Goal: Task Accomplishment & Management: Complete application form

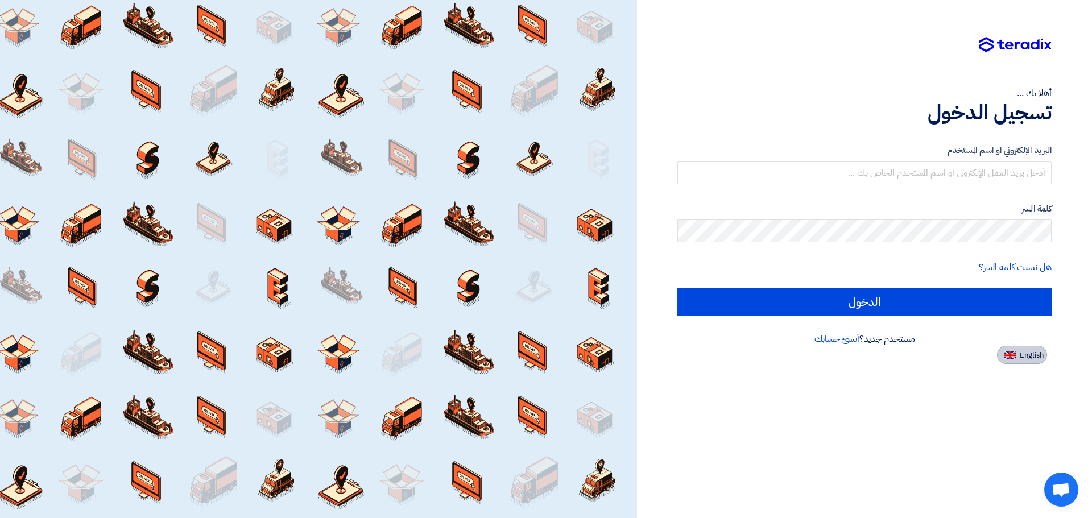
click at [1035, 361] on button "English" at bounding box center [1022, 355] width 50 height 18
type input "Sign in"
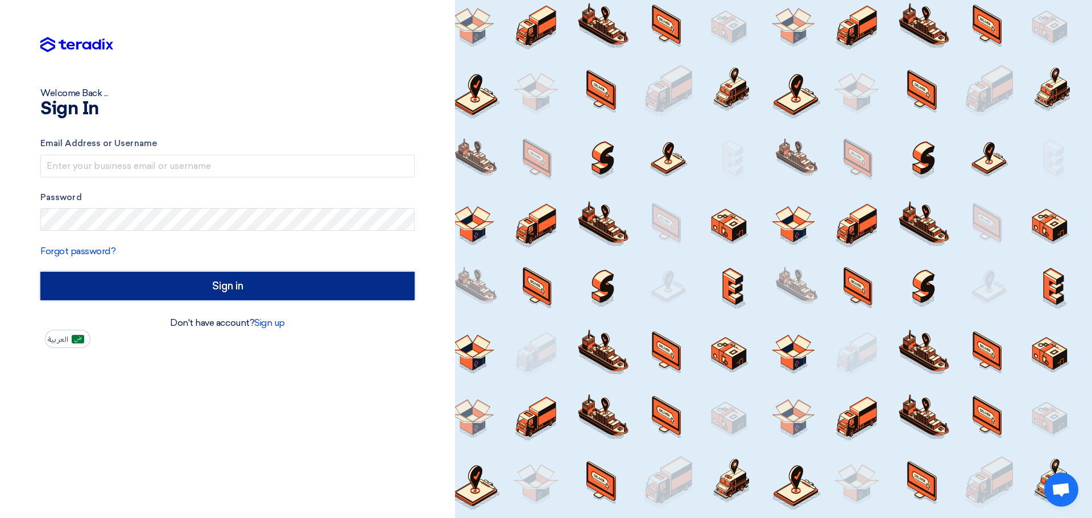
click at [258, 290] on input "Sign in" at bounding box center [227, 286] width 374 height 28
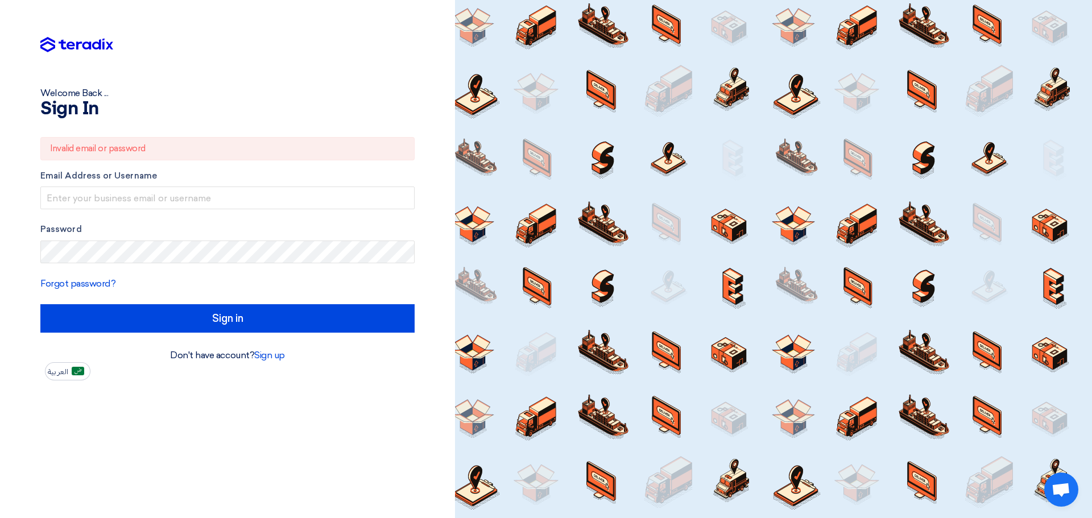
click at [221, 389] on div "Welcome Back ... Sign In Invalid email or password Email Address or Username Pa…" at bounding box center [227, 259] width 455 height 518
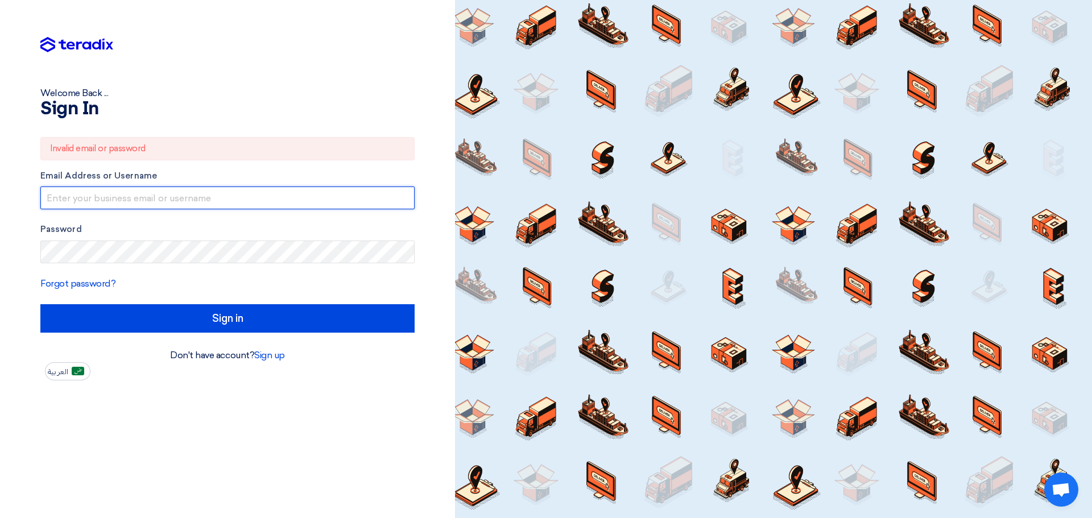
click at [188, 190] on input "text" at bounding box center [227, 198] width 374 height 23
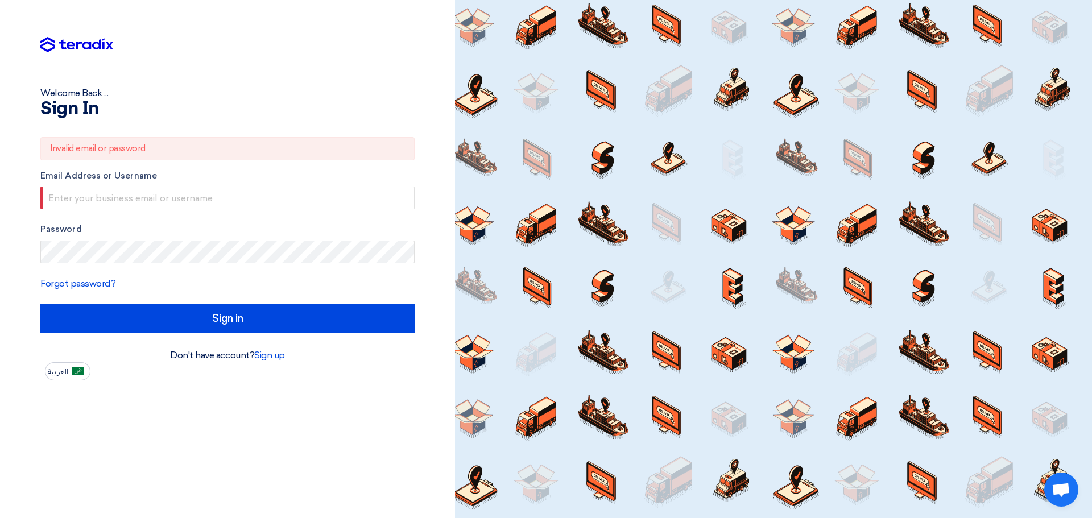
click at [93, 44] on img at bounding box center [76, 45] width 73 height 16
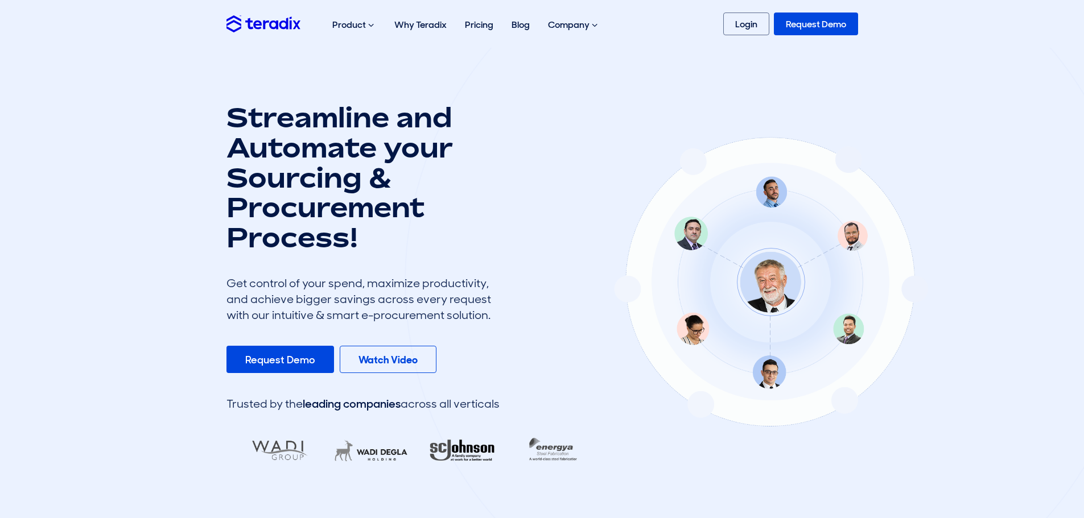
click at [739, 10] on div "Product Purchase Requisition Streamline your requisition process and approvals …" at bounding box center [542, 24] width 648 height 36
click at [738, 21] on link "Login" at bounding box center [746, 24] width 46 height 23
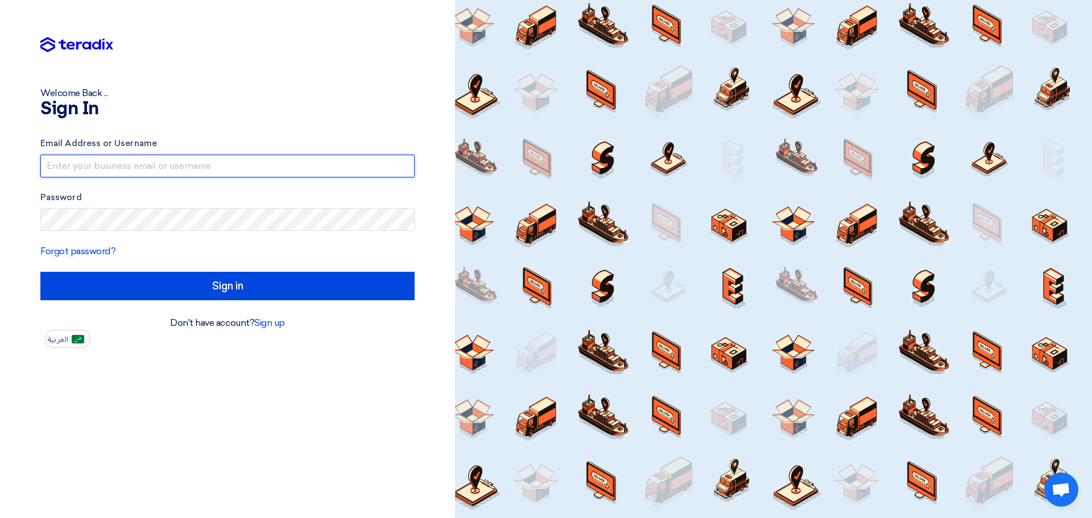
click at [143, 171] on input "text" at bounding box center [227, 166] width 374 height 23
type input "[PERSON_NAME][EMAIL_ADDRESS][DOMAIN_NAME]"
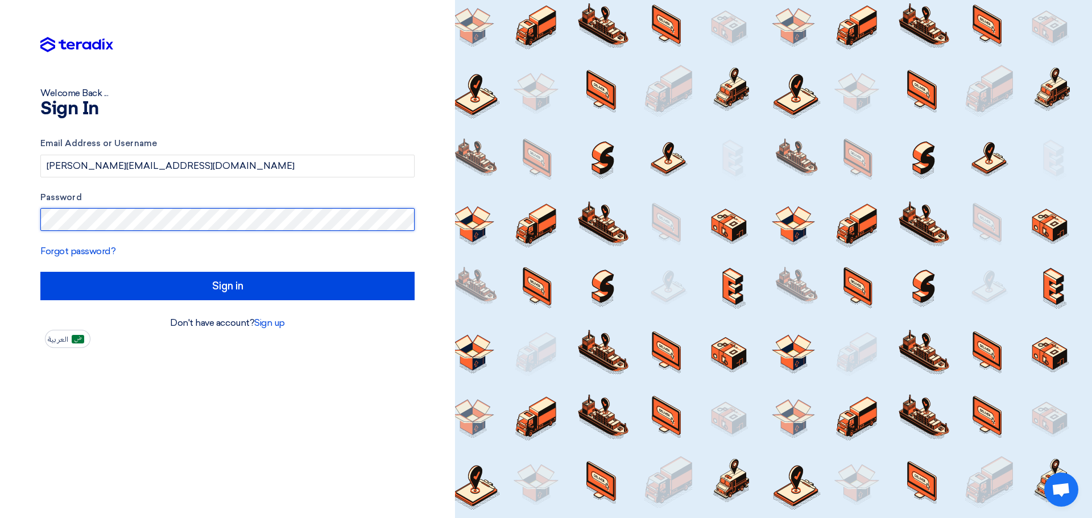
click at [40, 272] on input "Sign in" at bounding box center [227, 286] width 374 height 28
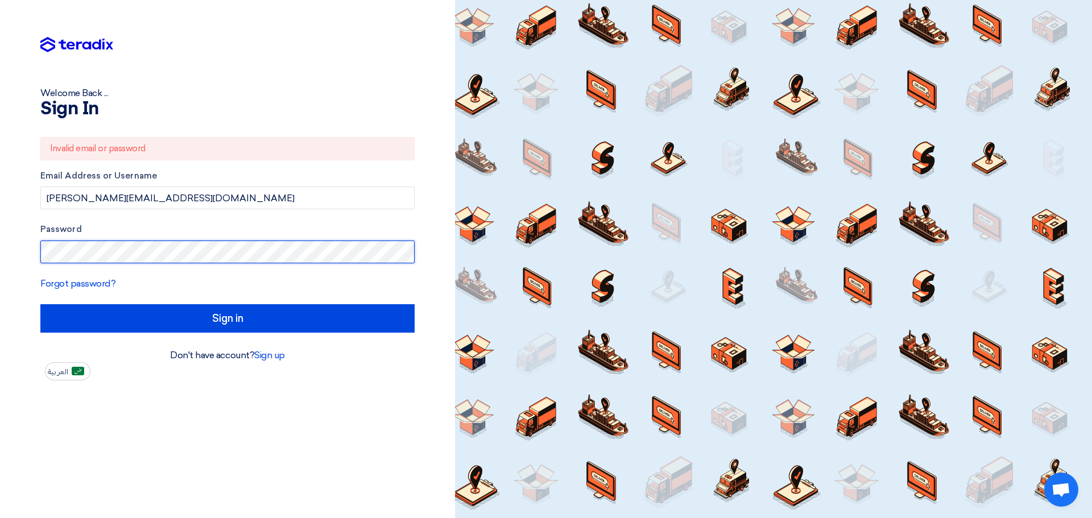
click at [40, 304] on input "Sign in" at bounding box center [227, 318] width 374 height 28
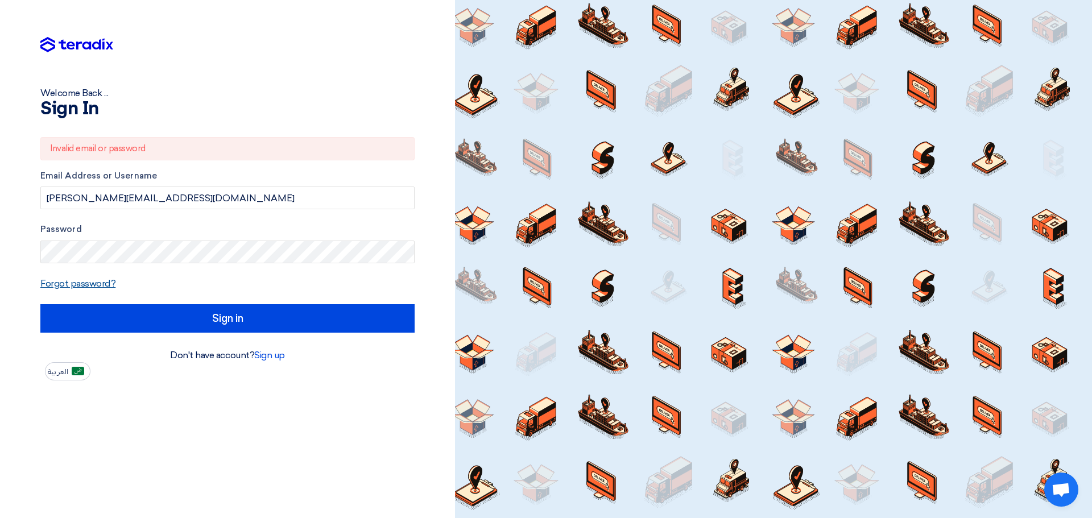
click at [57, 287] on link "Forgot password?" at bounding box center [77, 283] width 75 height 11
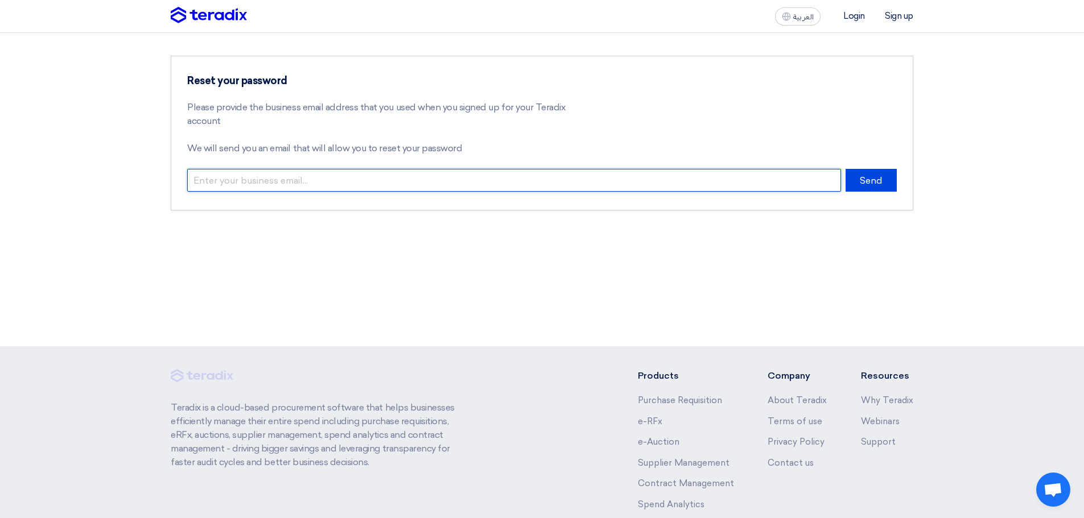
click at [586, 181] on input "email" at bounding box center [514, 180] width 654 height 23
type input "[PERSON_NAME][EMAIL_ADDRESS][DOMAIN_NAME]"
click at [845, 169] on button "Send" at bounding box center [870, 180] width 51 height 23
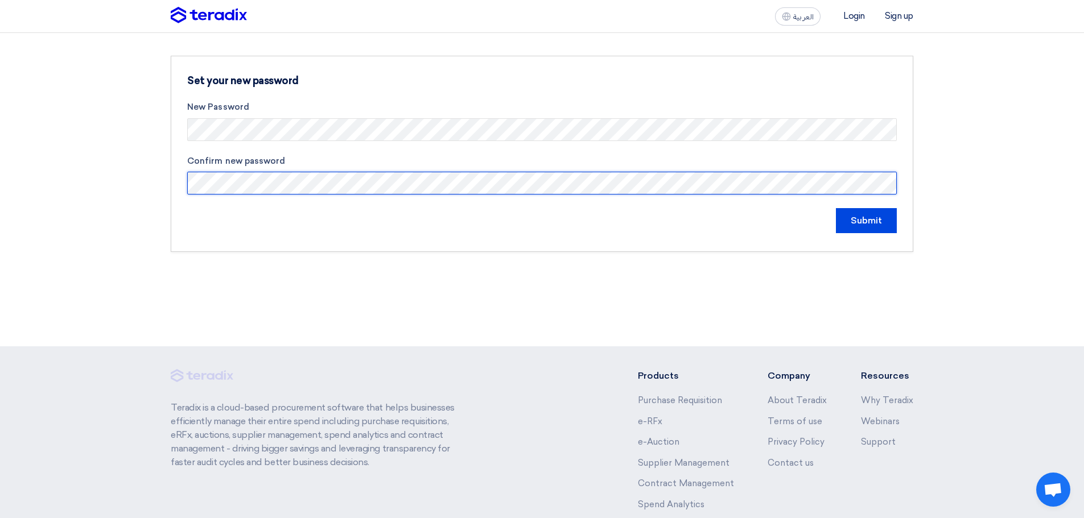
click at [836, 208] on input "Submit" at bounding box center [866, 220] width 61 height 25
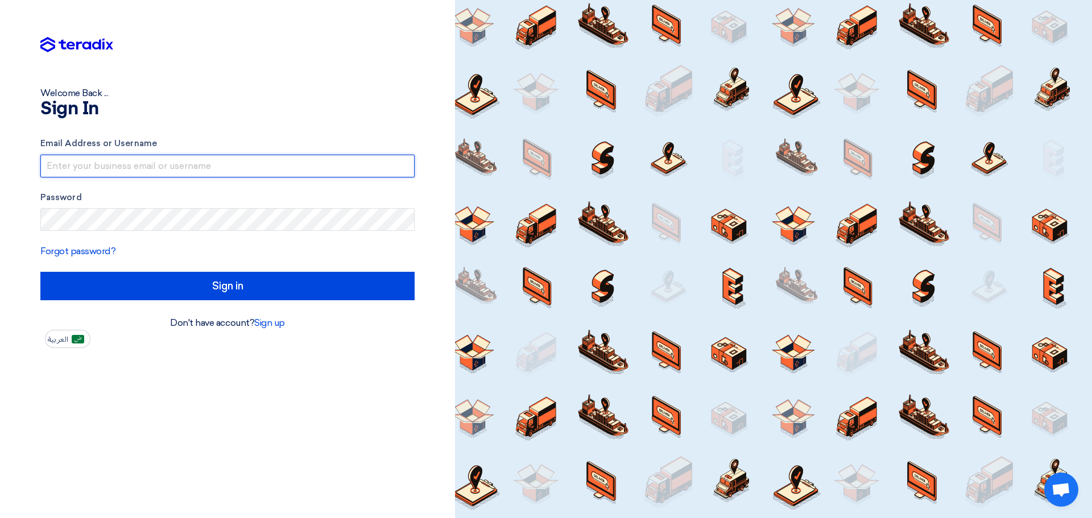
click at [125, 161] on input "text" at bounding box center [227, 166] width 374 height 23
type input "[PERSON_NAME][EMAIL_ADDRESS][DOMAIN_NAME]"
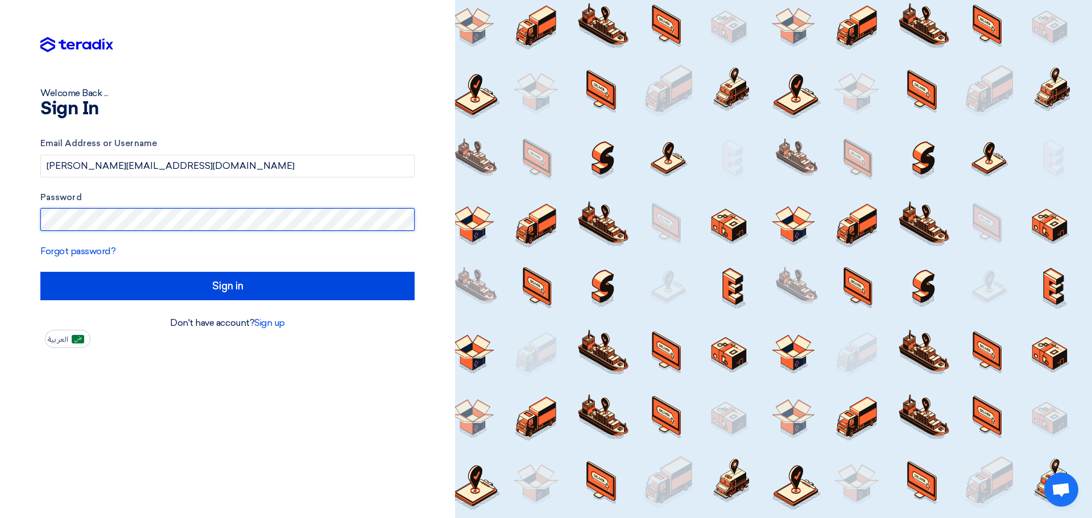
click at [40, 272] on input "Sign in" at bounding box center [227, 286] width 374 height 28
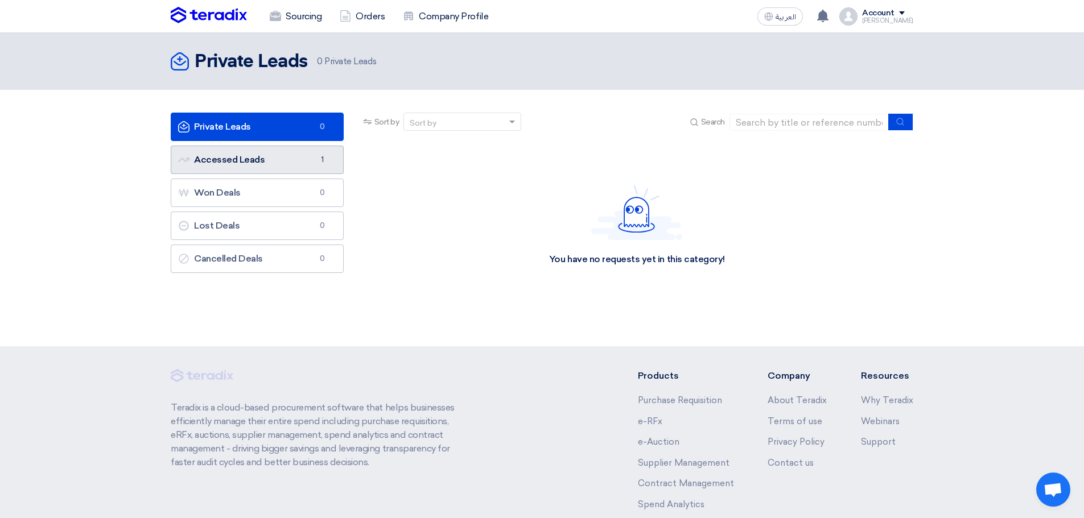
click at [252, 160] on link "Accessed Leads Accessed Leads 1" at bounding box center [257, 160] width 173 height 28
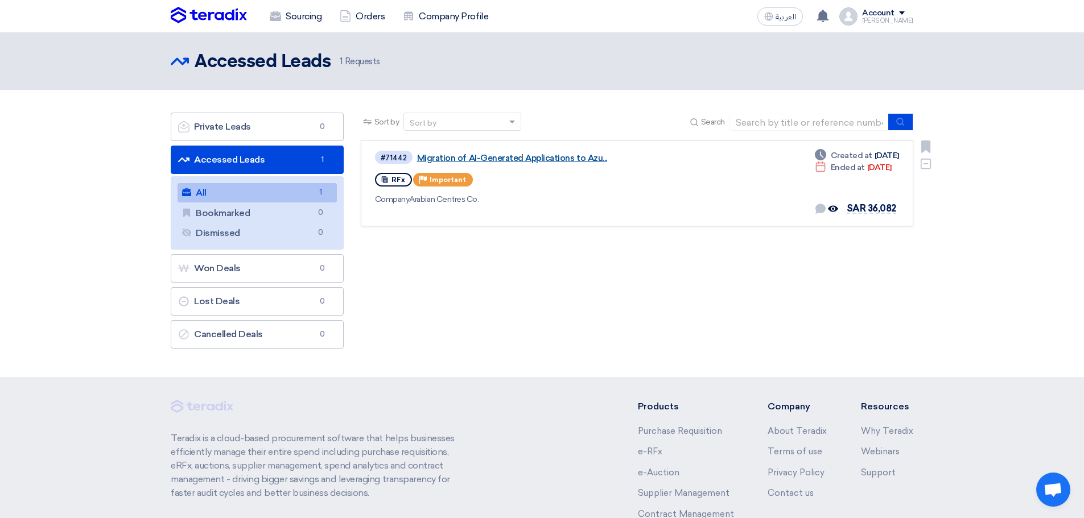
click at [544, 159] on link "Migration of AI-Generated Applications to Azu..." at bounding box center [559, 158] width 284 height 10
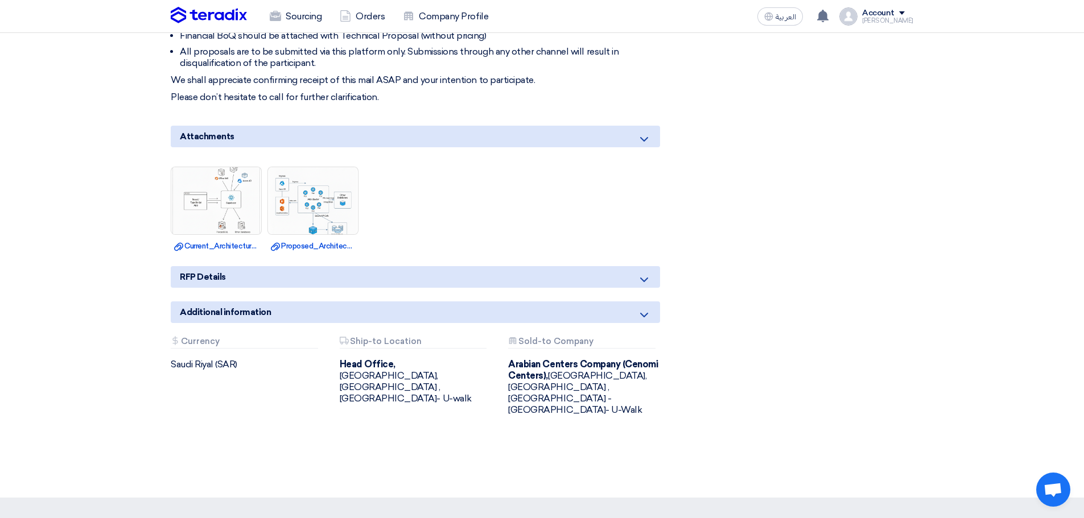
scroll to position [592, 0]
click at [642, 132] on icon at bounding box center [644, 139] width 14 height 14
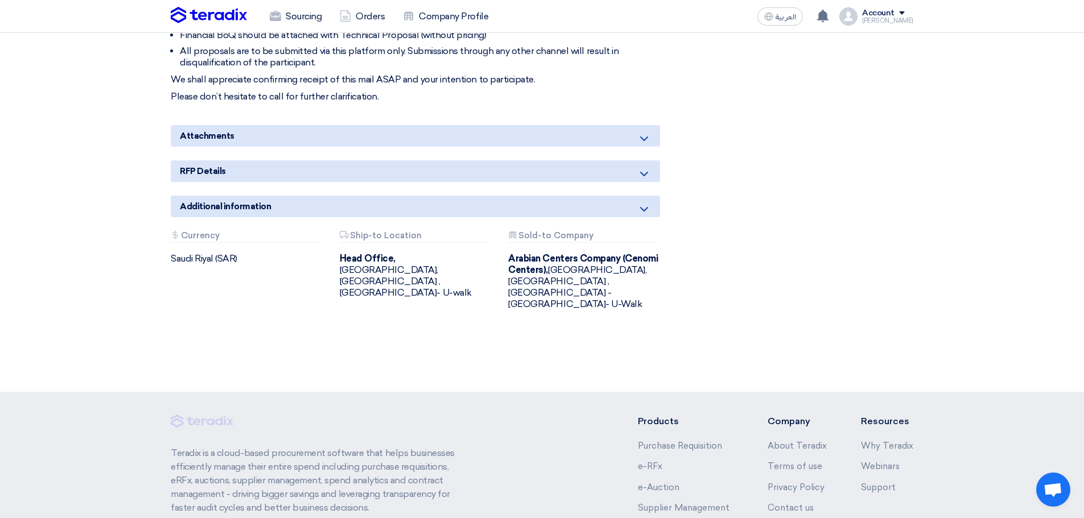
click at [642, 132] on icon at bounding box center [644, 139] width 14 height 14
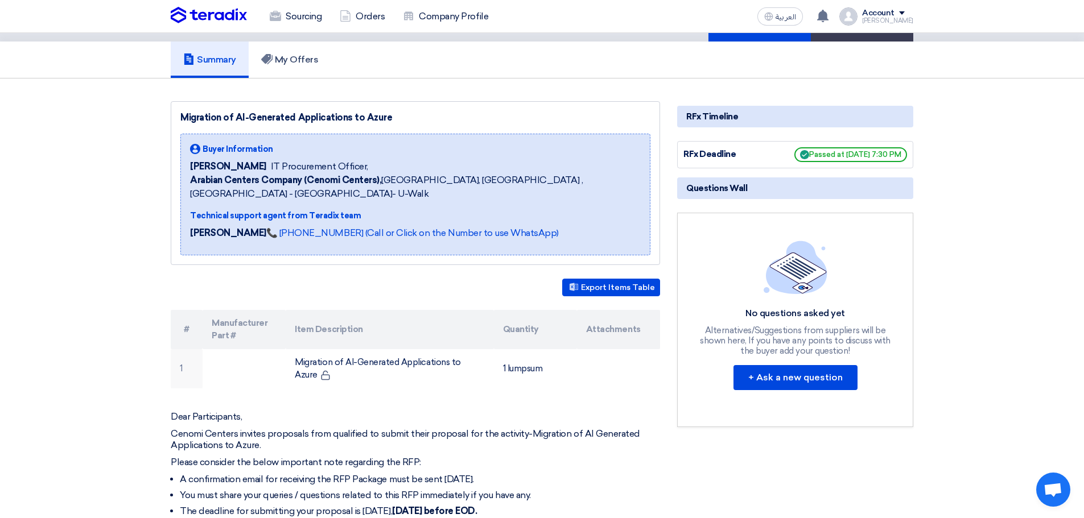
scroll to position [0, 0]
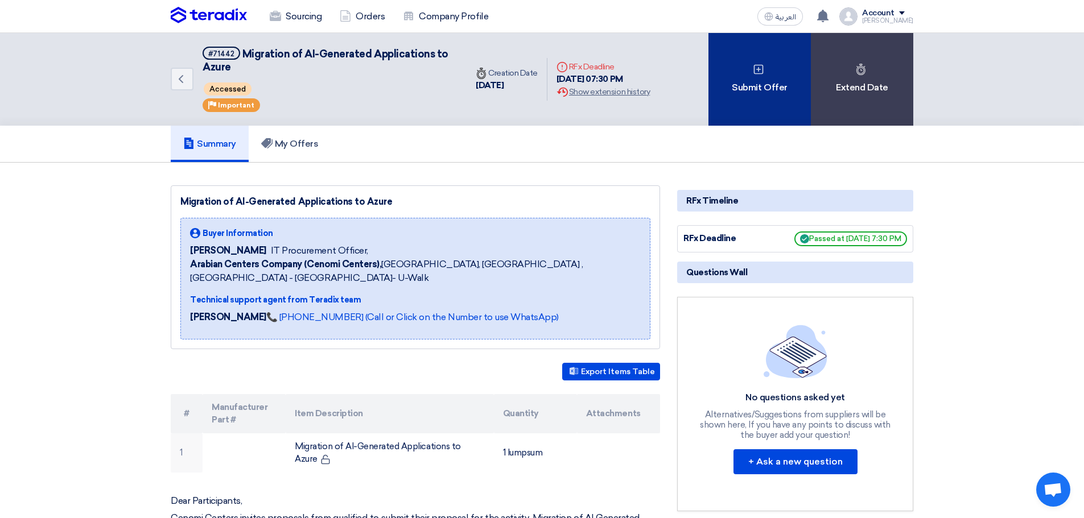
click at [765, 84] on div "Submit Offer" at bounding box center [759, 79] width 102 height 93
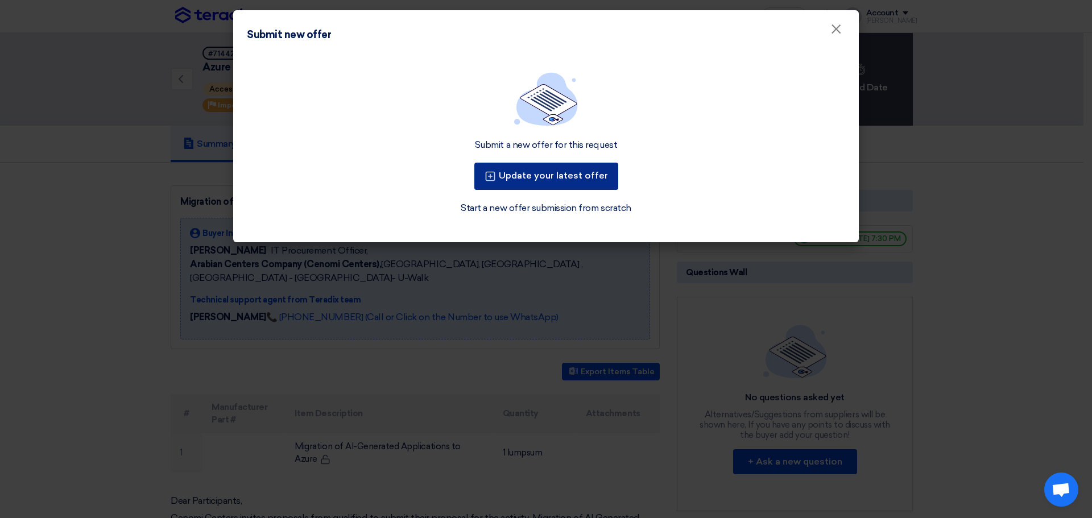
click at [568, 180] on button "Update your latest offer" at bounding box center [546, 176] width 144 height 27
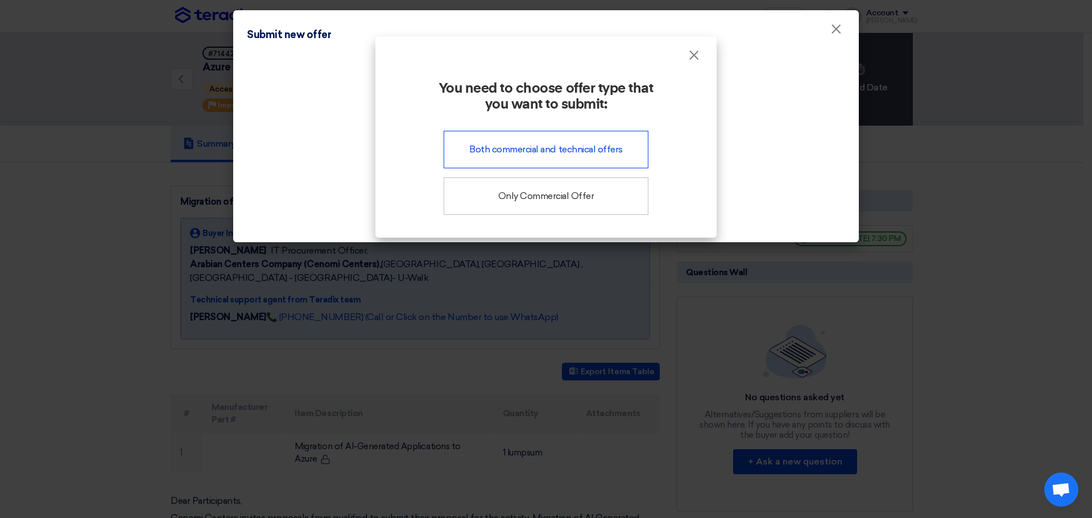
click at [589, 144] on div "Both commercial and technical offers" at bounding box center [546, 150] width 205 height 38
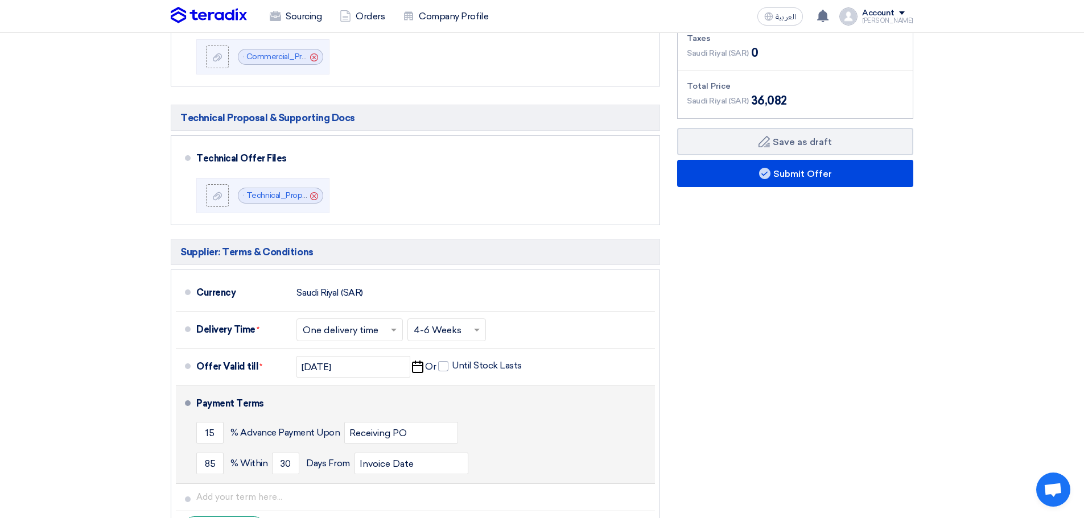
scroll to position [352, 0]
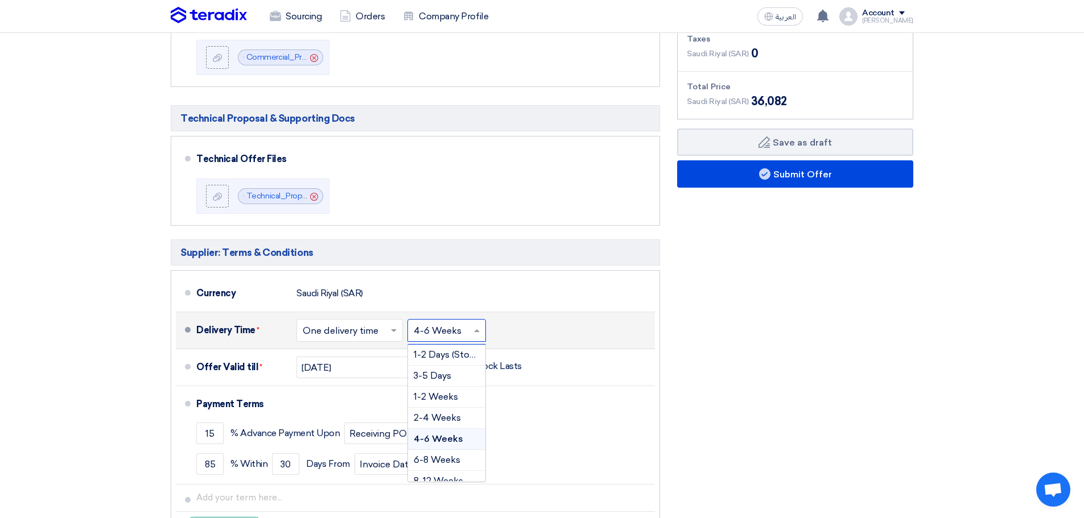
click at [457, 329] on input "text" at bounding box center [447, 332] width 67 height 16
click at [444, 460] on span "6-8 Weeks" at bounding box center [437, 459] width 47 height 11
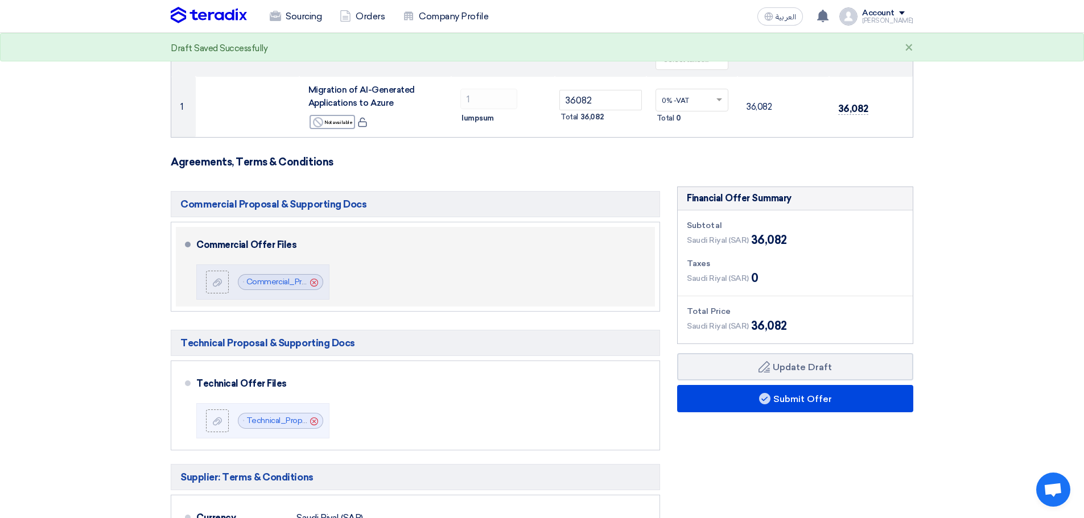
scroll to position [126, 0]
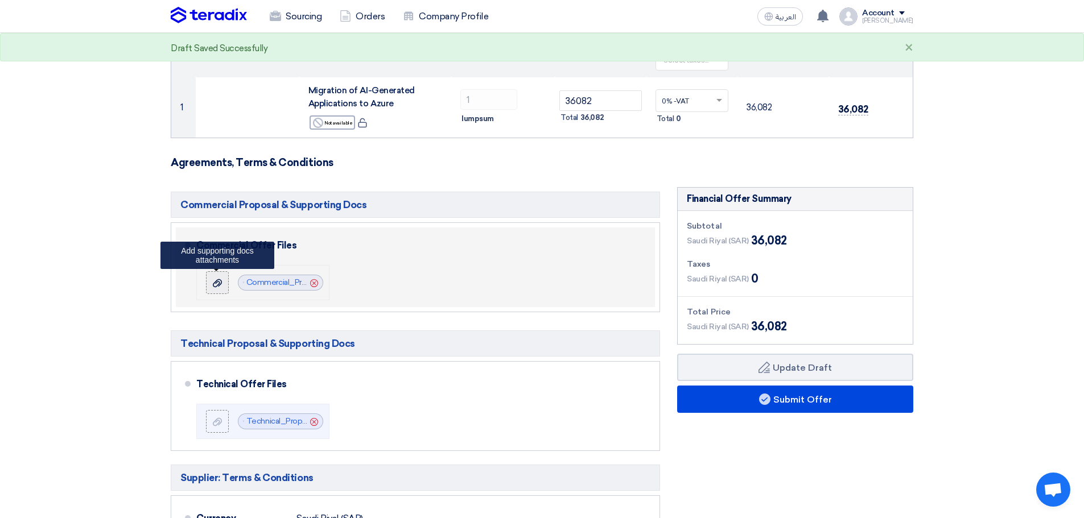
click at [218, 279] on icon at bounding box center [217, 283] width 9 height 9
click at [0, 0] on input "file" at bounding box center [0, 0] width 0 height 0
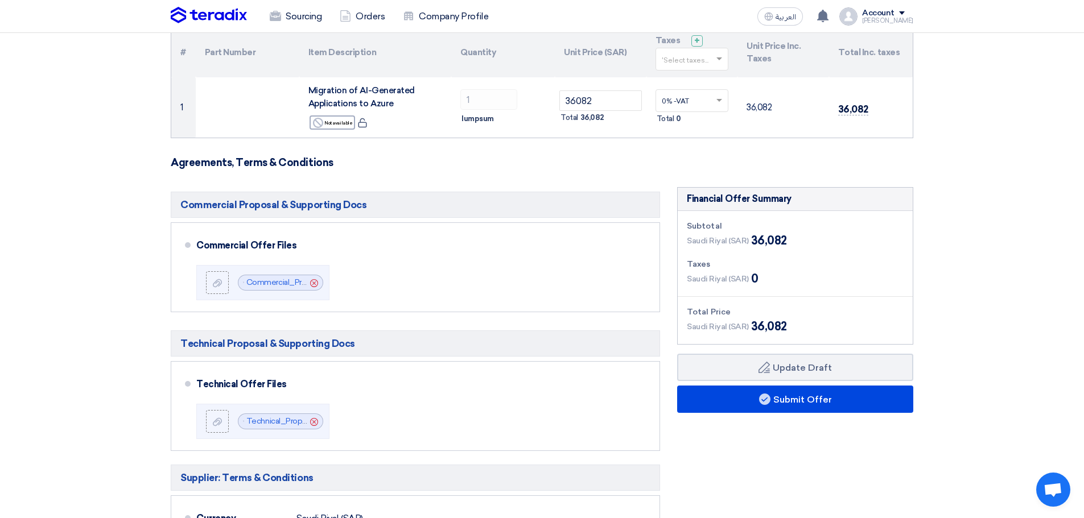
click at [1007, 325] on section "Offer Details # Part Number Item Description Quantity Unit Price (SAR) Taxes + …" at bounding box center [542, 392] width 1084 height 838
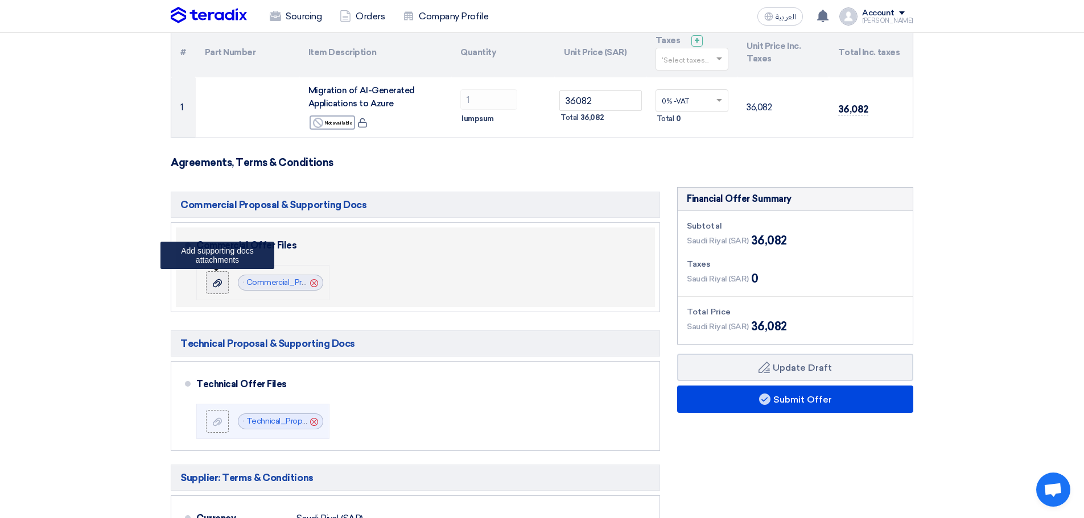
click at [217, 285] on icon at bounding box center [217, 283] width 9 height 9
click at [0, 0] on input "file" at bounding box center [0, 0] width 0 height 0
click at [400, 282] on use at bounding box center [399, 283] width 8 height 8
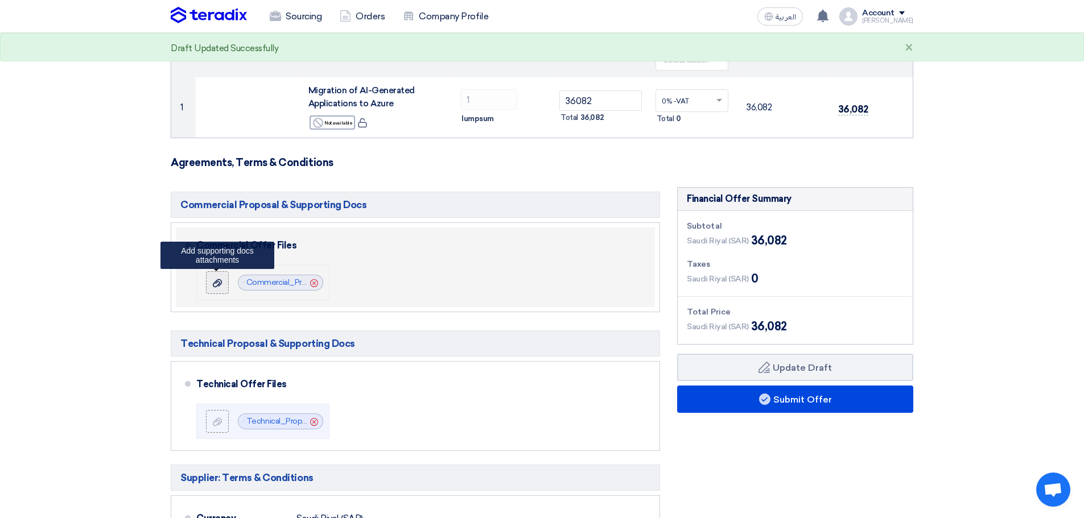
click at [212, 280] on div at bounding box center [217, 282] width 14 height 11
click at [0, 0] on input "file" at bounding box center [0, 0] width 0 height 0
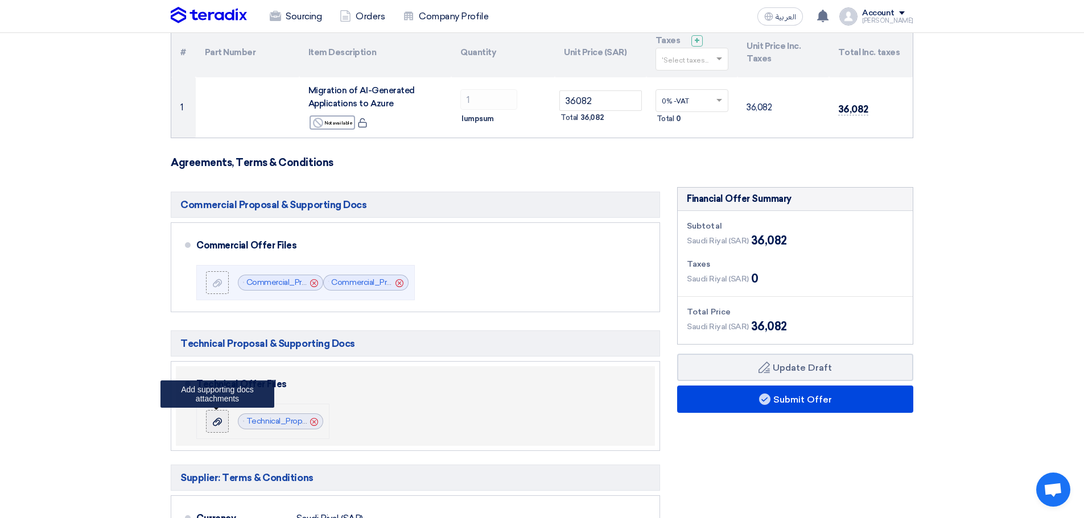
click at [221, 416] on div at bounding box center [217, 421] width 14 height 11
click at [0, 0] on input "file" at bounding box center [0, 0] width 0 height 0
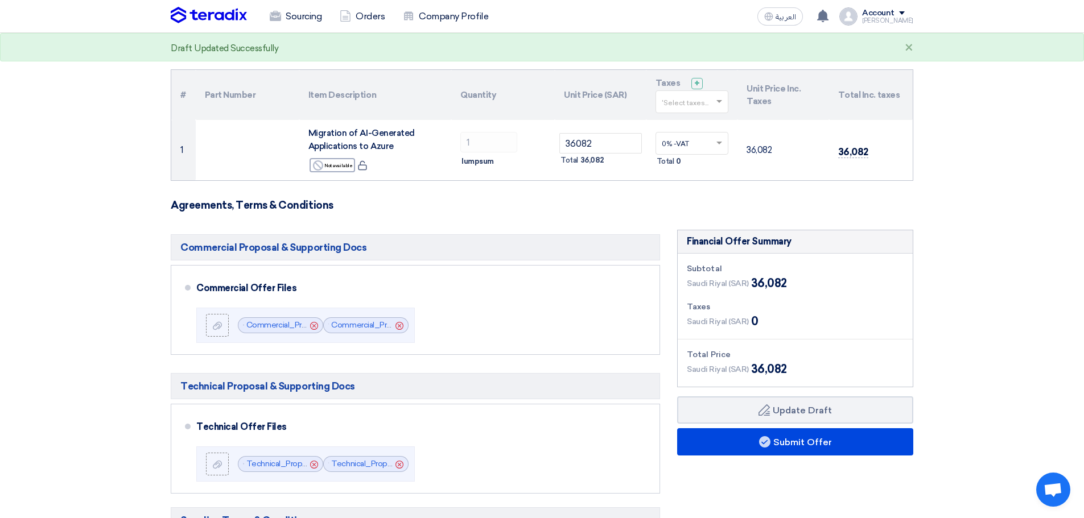
scroll to position [0, 0]
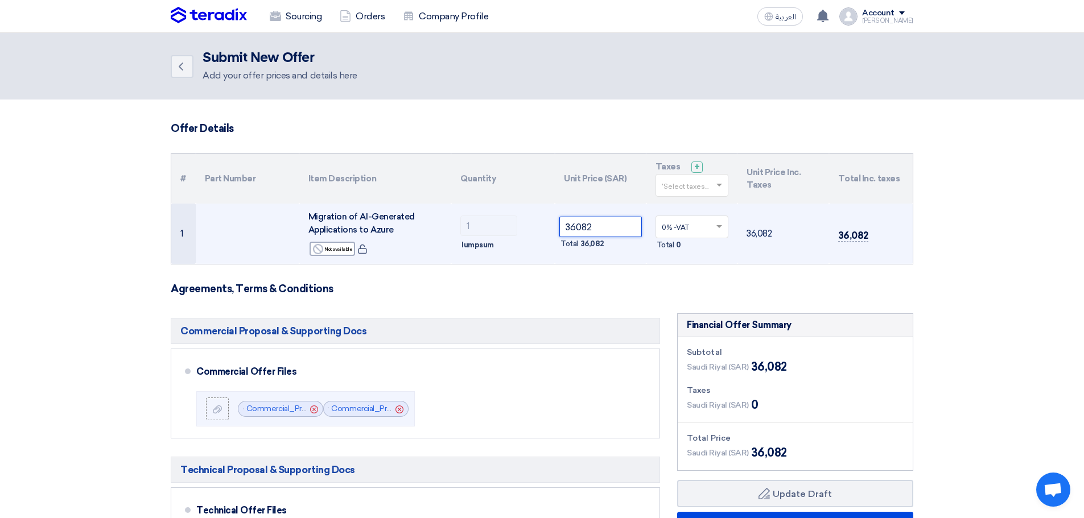
click at [593, 231] on input "36082" at bounding box center [600, 227] width 82 height 20
type input "3"
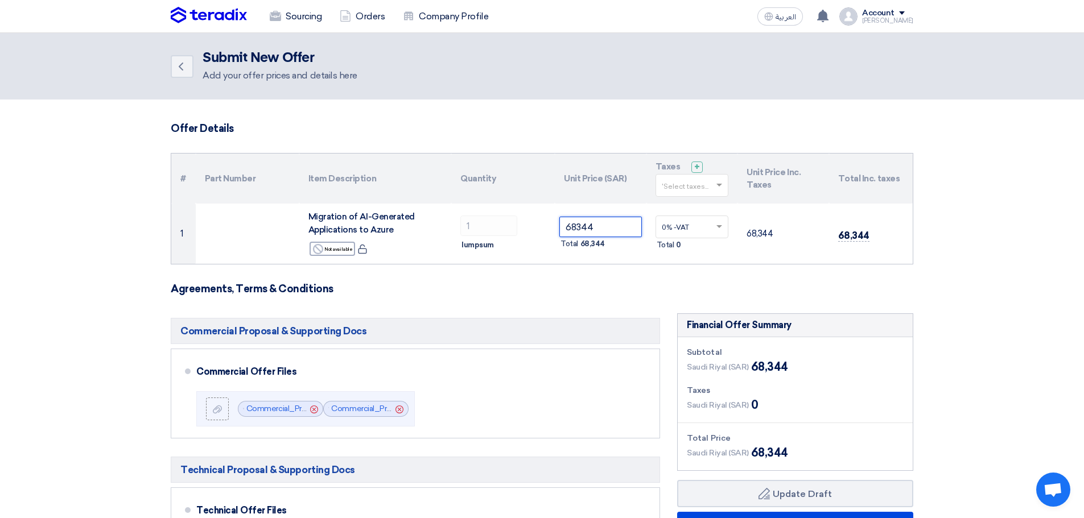
type input "68344"
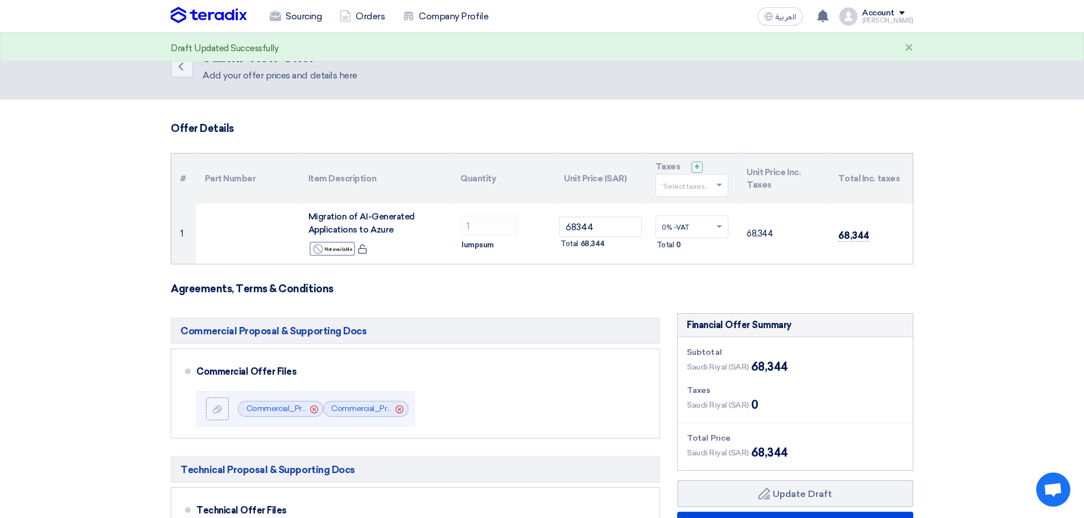
click at [1025, 328] on section "Offer Details # Part Number Item Description Quantity Unit Price (SAR) Taxes + …" at bounding box center [542, 519] width 1084 height 838
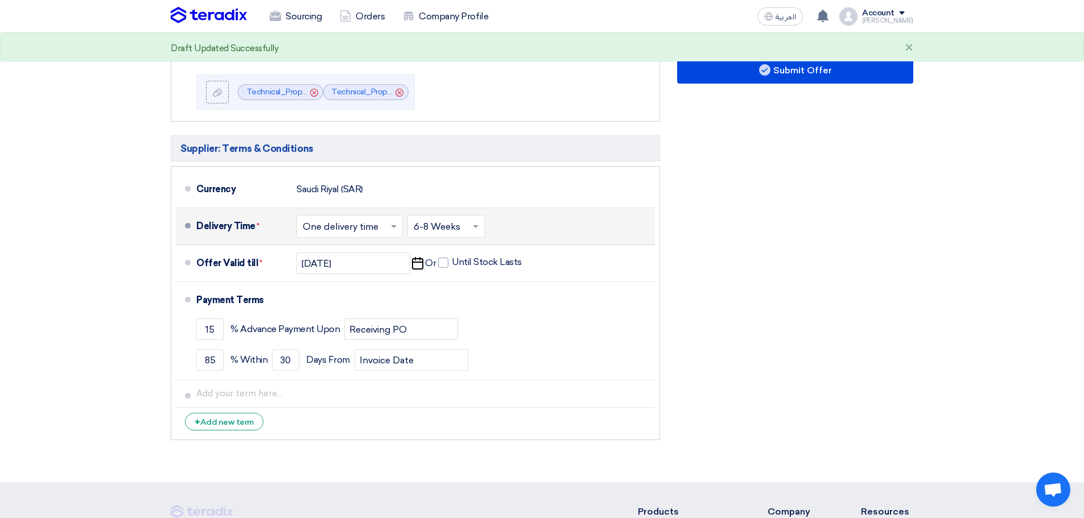
scroll to position [455, 0]
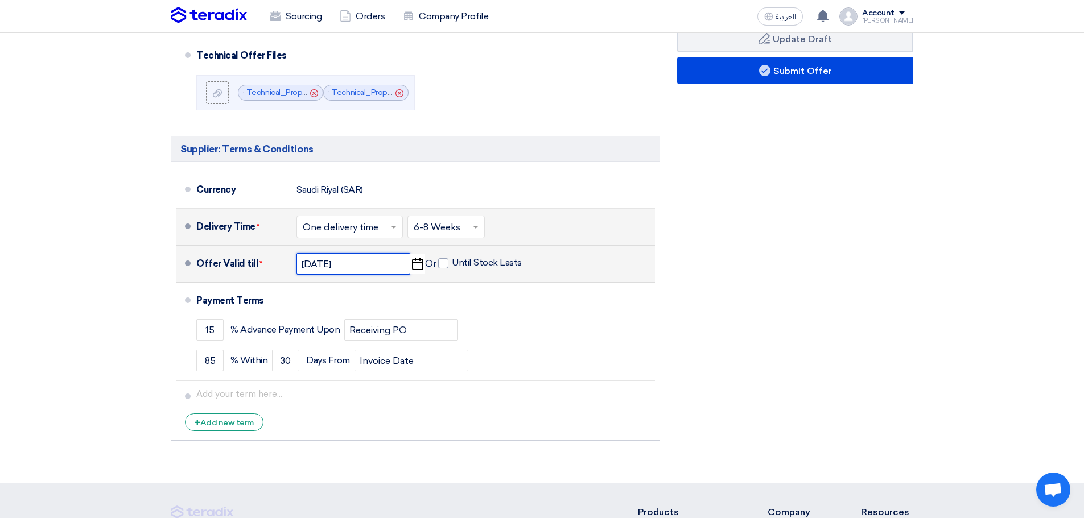
click at [358, 261] on input "10/8/2025" at bounding box center [353, 264] width 114 height 22
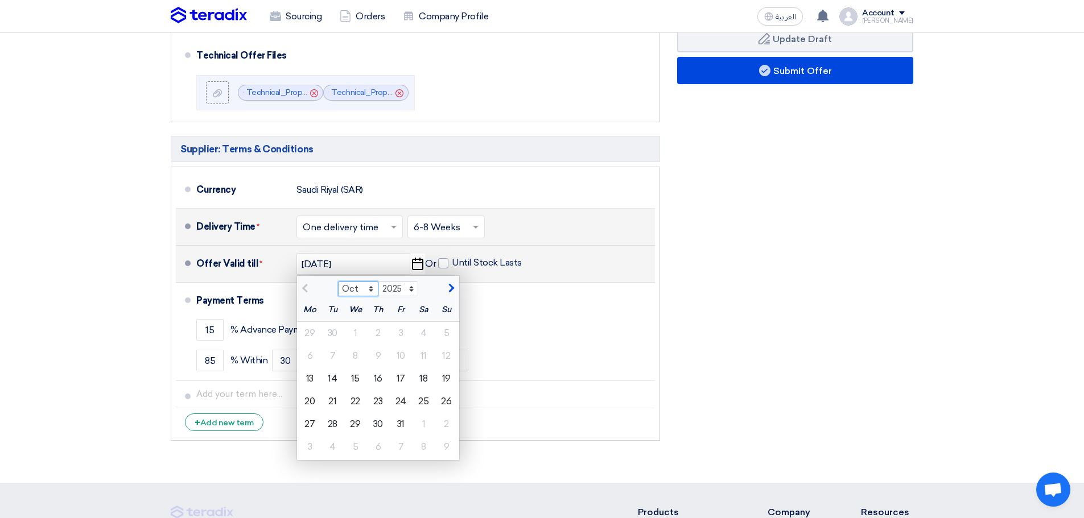
click at [374, 284] on select "Oct Nov Dec" at bounding box center [358, 289] width 40 height 15
select select "11"
click at [338, 282] on select "Oct Nov Dec" at bounding box center [358, 289] width 40 height 15
click at [313, 354] on div "3" at bounding box center [310, 356] width 23 height 23
type input "11/3/2025"
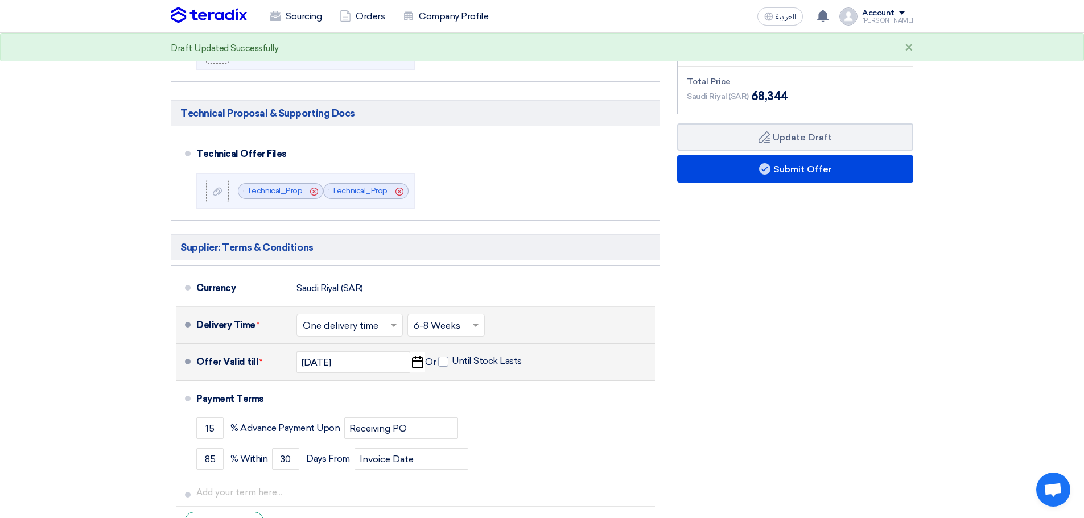
scroll to position [356, 0]
click at [387, 317] on div "Choose delivery time ... × One delivery time ×" at bounding box center [349, 326] width 106 height 23
click at [747, 340] on div "Financial Offer Summary Subtotal Saudi Riyal (SAR) 68,344 Taxes Draft" at bounding box center [794, 251] width 253 height 588
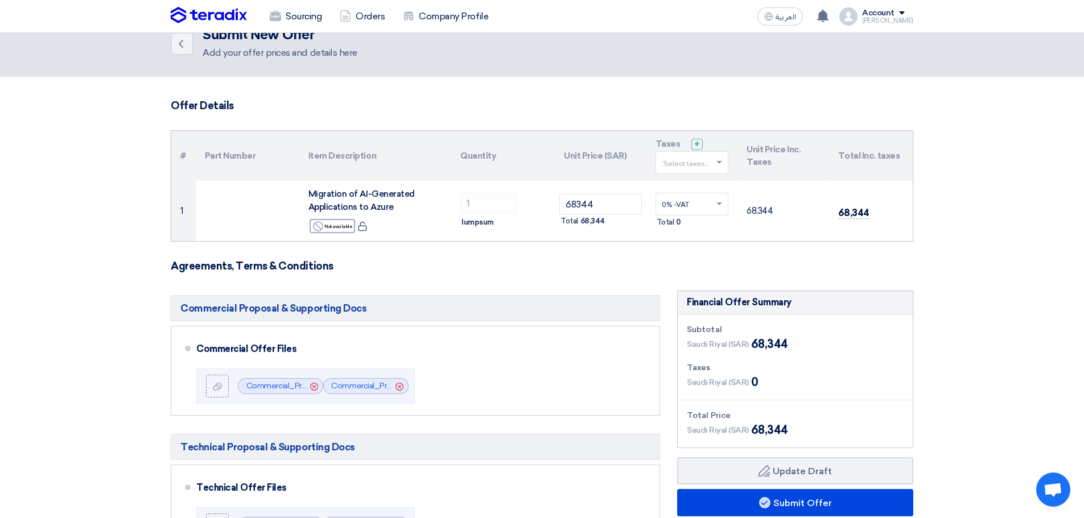
scroll to position [0, 0]
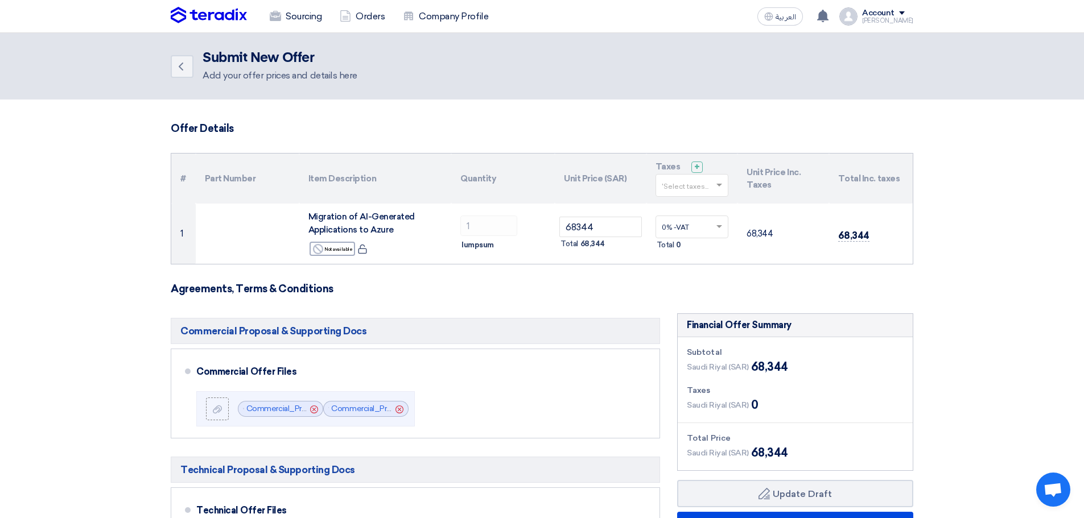
click at [81, 233] on section "Offer Details # Part Number Item Description Quantity Unit Price (SAR) Taxes + …" at bounding box center [542, 519] width 1084 height 838
click at [654, 289] on h3 "Agreements, Terms & Conditions" at bounding box center [542, 289] width 742 height 13
click at [46, 228] on section "Offer Details # Part Number Item Description Quantity Unit Price (SAR) Taxes + …" at bounding box center [542, 519] width 1084 height 838
click at [61, 259] on section "Offer Details # Part Number Item Description Quantity Unit Price (SAR) Taxes + …" at bounding box center [542, 519] width 1084 height 838
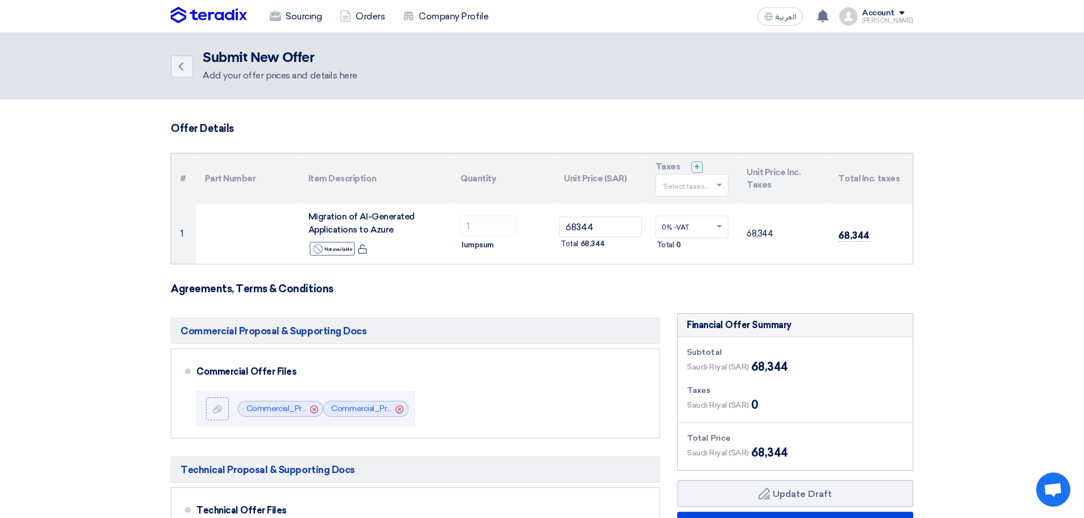
click at [67, 188] on section "Offer Details # Part Number Item Description Quantity Unit Price (SAR) Taxes + …" at bounding box center [542, 519] width 1084 height 838
click at [365, 296] on form "Offer Details # Part Number Item Description Quantity Unit Price (SAR) Taxes + …" at bounding box center [542, 511] width 742 height 779
click at [425, 295] on h3 "Agreements, Terms & Conditions" at bounding box center [542, 289] width 742 height 13
click at [1013, 300] on section "Offer Details # Part Number Item Description Quantity Unit Price (SAR) Taxes + …" at bounding box center [542, 519] width 1084 height 838
click at [999, 285] on section "Offer Details # Part Number Item Description Quantity Unit Price (SAR) Taxes + …" at bounding box center [542, 519] width 1084 height 838
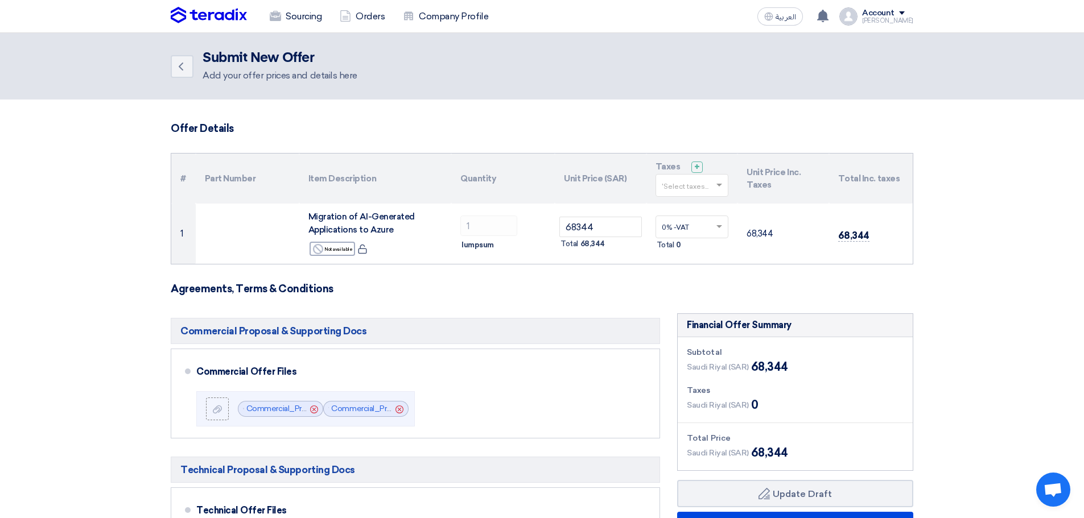
click at [1024, 315] on section "Offer Details # Part Number Item Description Quantity Unit Price (SAR) Taxes + …" at bounding box center [542, 519] width 1084 height 838
click at [712, 188] on div at bounding box center [692, 185] width 72 height 19
click at [759, 203] on th "Unit Price Inc. Taxes" at bounding box center [783, 179] width 92 height 50
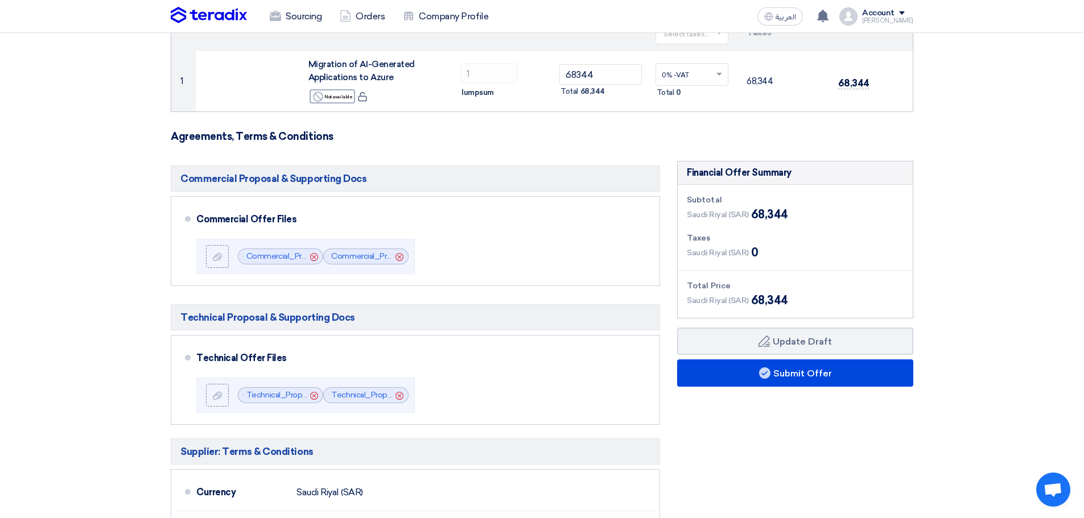
scroll to position [153, 0]
click at [954, 381] on section "Offer Details # Part Number Item Description Quantity Unit Price (SAR) Taxes + …" at bounding box center [542, 366] width 1084 height 838
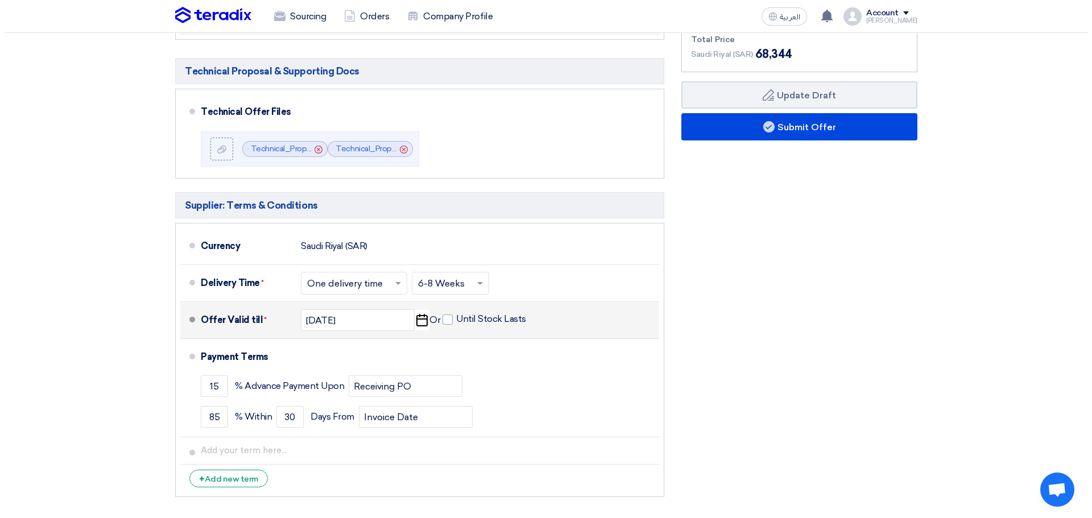
scroll to position [403, 0]
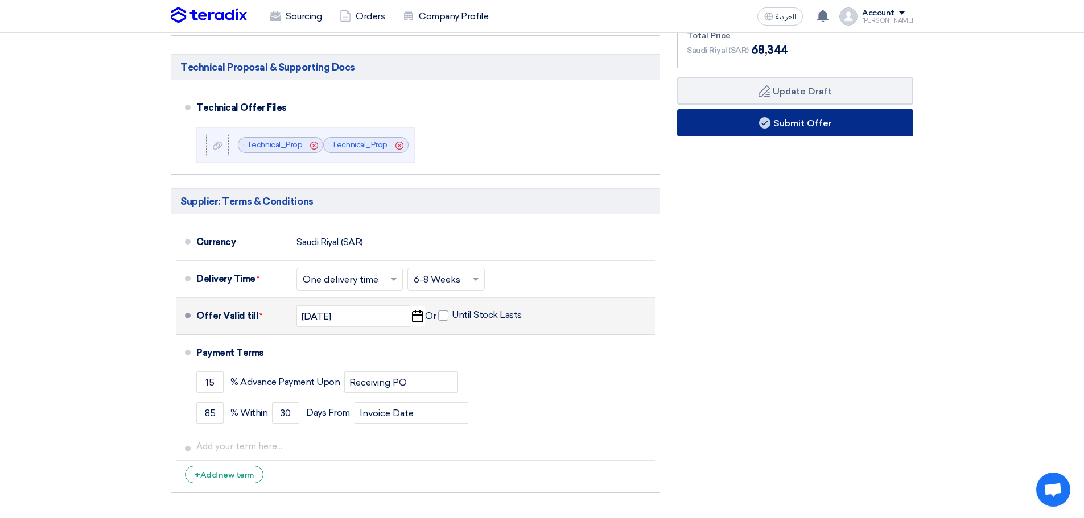
click at [793, 121] on button "Submit Offer" at bounding box center [795, 122] width 236 height 27
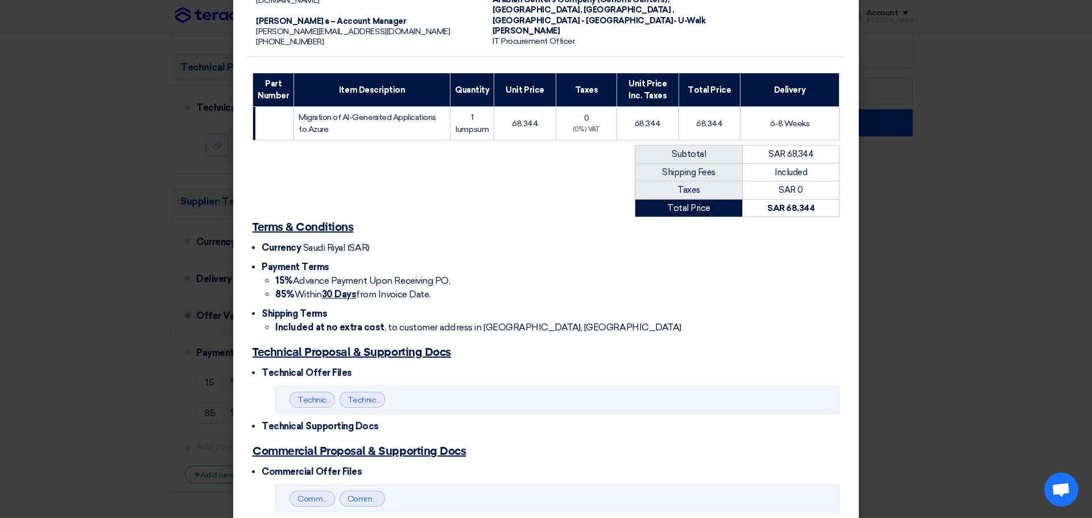
scroll to position [210, 0]
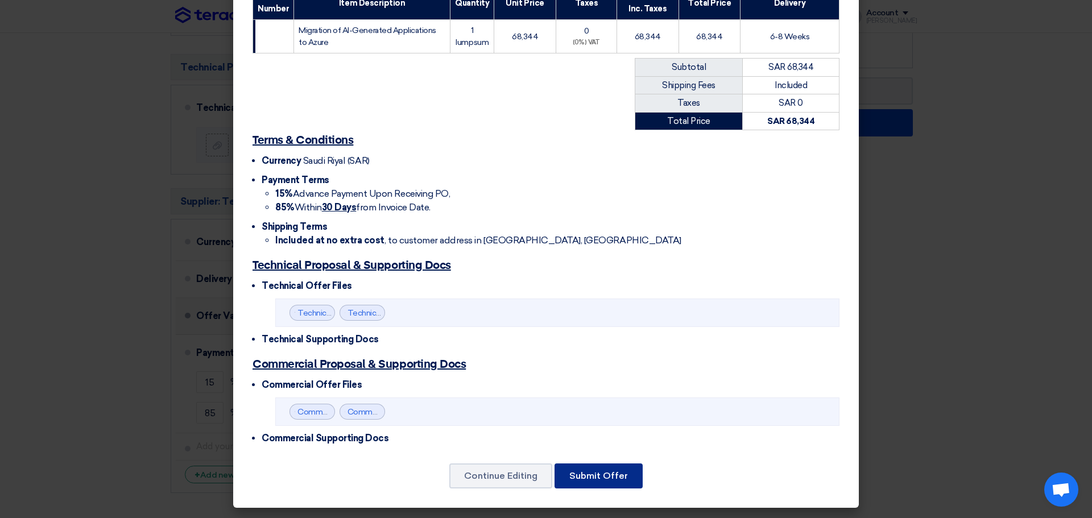
click at [615, 473] on button "Submit Offer" at bounding box center [599, 476] width 88 height 25
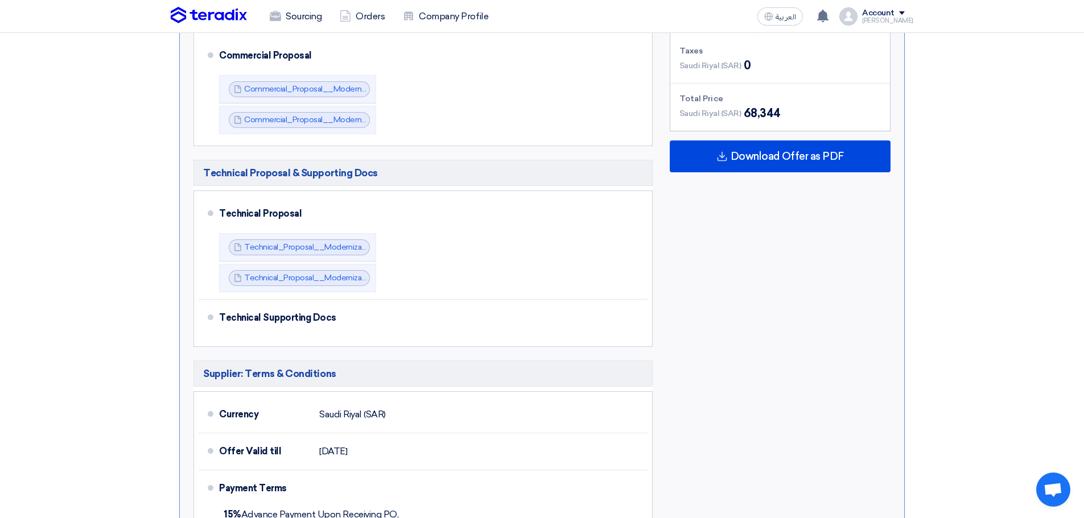
scroll to position [478, 0]
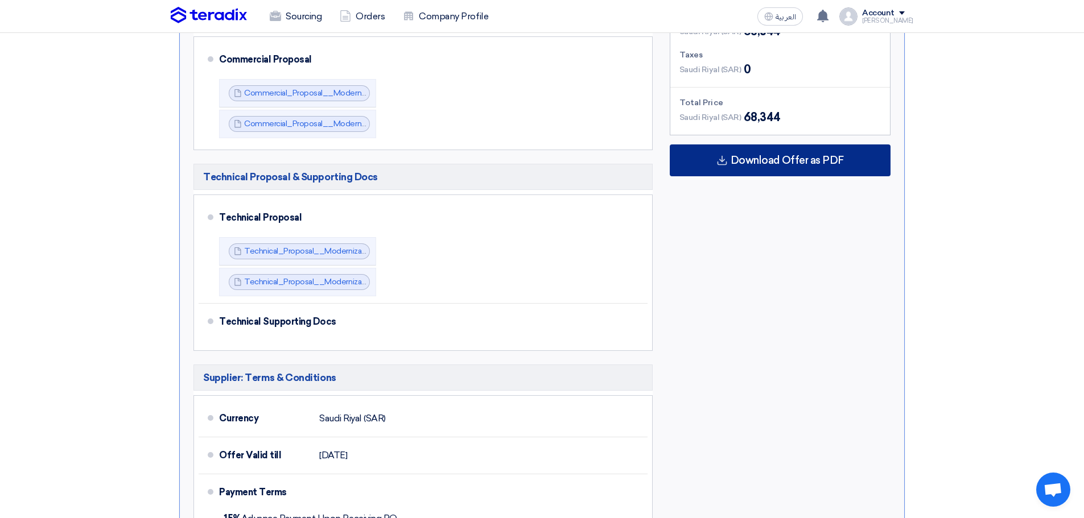
click at [847, 159] on div "Download Offer as PDF" at bounding box center [779, 160] width 221 height 32
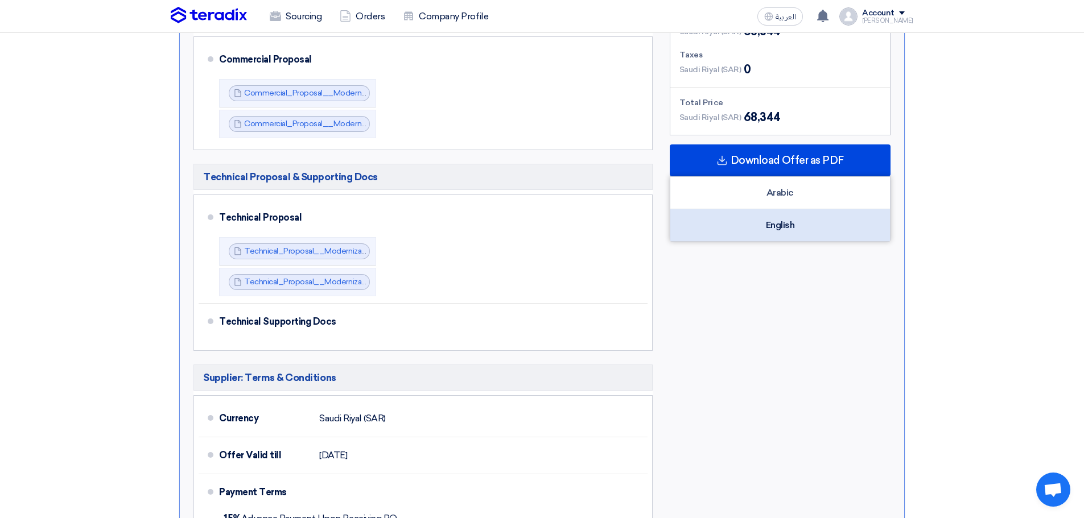
click at [792, 232] on div "English" at bounding box center [780, 225] width 220 height 32
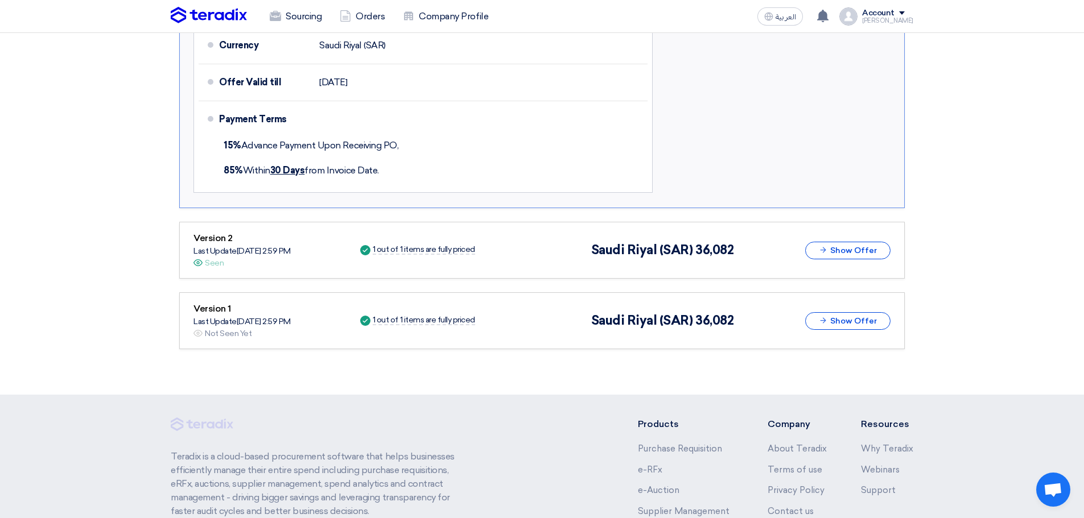
scroll to position [853, 0]
